Goal: Task Accomplishment & Management: Complete application form

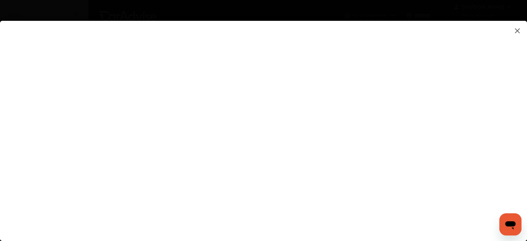
click at [311, 157] on flutter-view at bounding box center [263, 124] width 527 height 206
type input "**********"
click at [454, 192] on flutter-view at bounding box center [263, 124] width 527 height 206
click at [341, 169] on flutter-view at bounding box center [263, 124] width 527 height 206
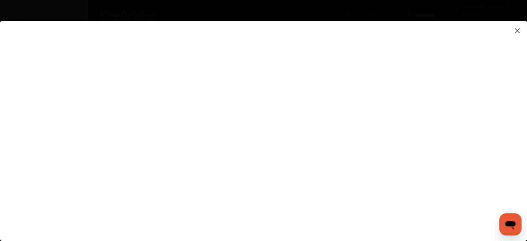
type textarea "**********"
click at [312, 194] on flutter-view at bounding box center [263, 124] width 527 height 206
click at [452, 113] on flutter-view at bounding box center [263, 124] width 527 height 206
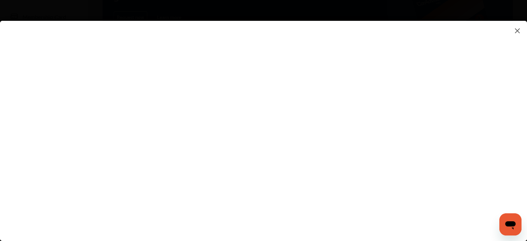
click at [330, 68] on flutter-view at bounding box center [263, 124] width 527 height 206
click at [269, 162] on flutter-view at bounding box center [263, 124] width 527 height 206
click at [517, 28] on img at bounding box center [517, 30] width 8 height 9
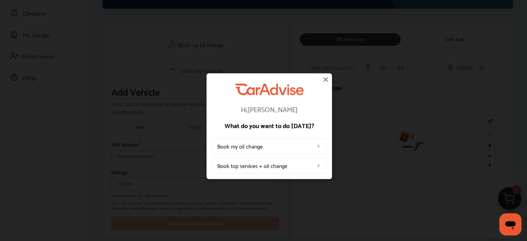
scroll to position [139, 0]
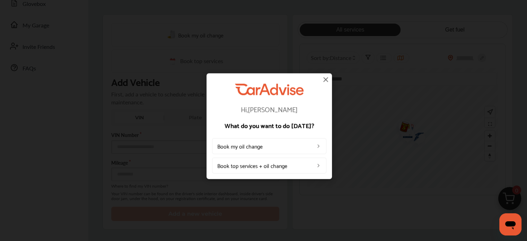
click at [327, 79] on img at bounding box center [326, 79] width 8 height 8
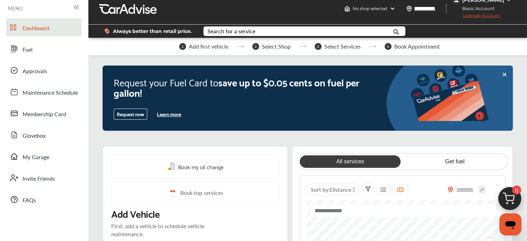
scroll to position [0, 0]
